Goal: Find specific page/section: Locate a particular part of the current website

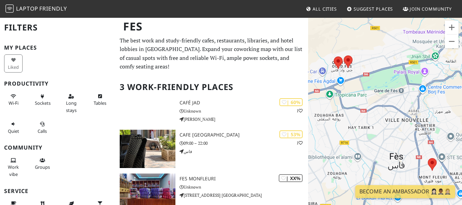
scroll to position [47, 0]
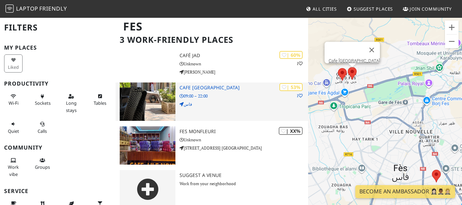
click at [158, 97] on img at bounding box center [148, 101] width 56 height 38
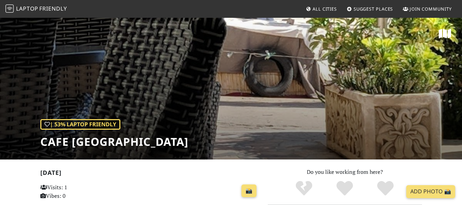
click at [179, 137] on div "| 53% Laptop Friendly Cafe [GEOGRAPHIC_DATA]" at bounding box center [231, 88] width 462 height 142
click at [179, 137] on div "| 53% Laptop Friendly Cafe Hanan Palace" at bounding box center [231, 88] width 462 height 142
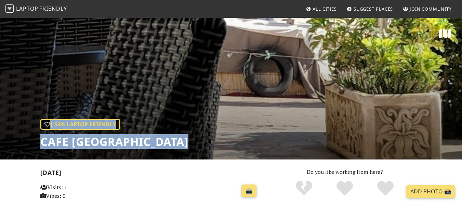
drag, startPoint x: 179, startPoint y: 137, endPoint x: 188, endPoint y: 117, distance: 22.0
click at [188, 117] on div "| 53% Laptop Friendly Cafe Hanan Palace" at bounding box center [231, 88] width 462 height 142
click at [172, 146] on div "| 53% Laptop Friendly Cafe Hanan Palace" at bounding box center [231, 88] width 462 height 142
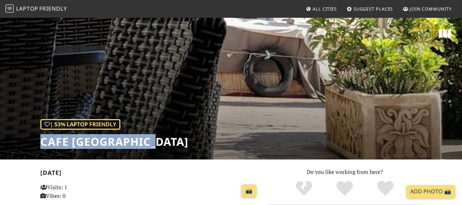
drag, startPoint x: 169, startPoint y: 141, endPoint x: 41, endPoint y: 148, distance: 128.3
click at [41, 148] on div "| 53% Laptop Friendly Cafe Hanan Palace" at bounding box center [231, 88] width 462 height 142
copy h1 "Cafe [GEOGRAPHIC_DATA]"
